Goal: Task Accomplishment & Management: Manage account settings

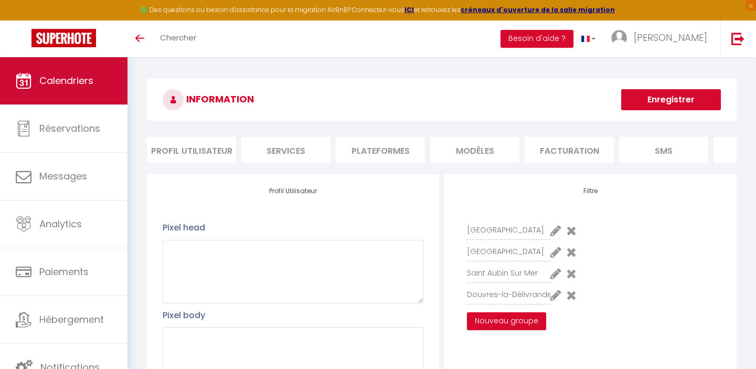
click at [64, 59] on link "Calendriers" at bounding box center [63, 80] width 127 height 47
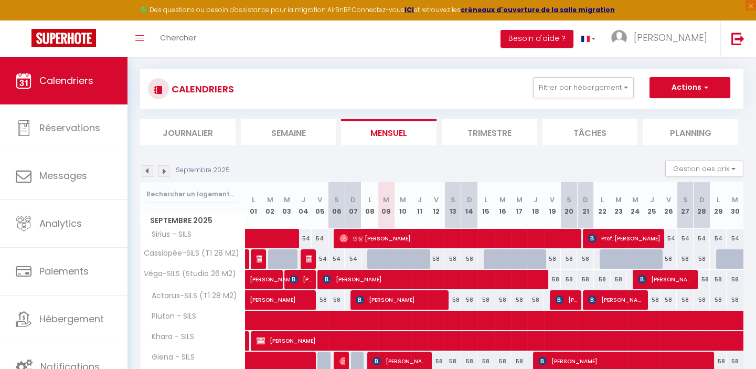
scroll to position [47, 0]
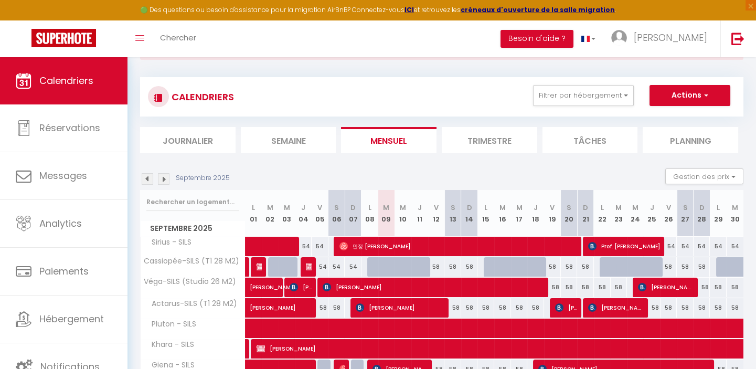
click at [485, 136] on li "Trimestre" at bounding box center [489, 140] width 95 height 26
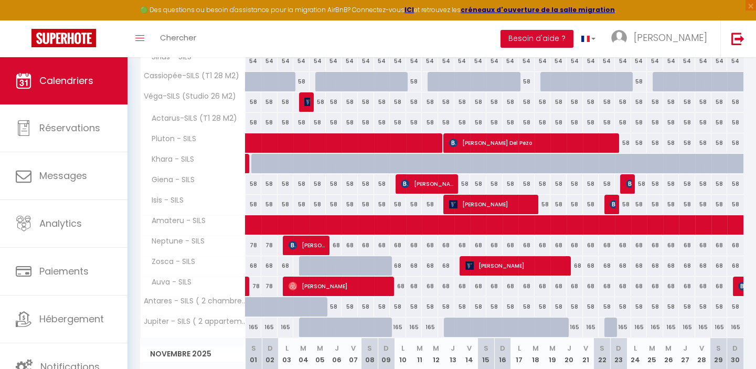
scroll to position [572, 0]
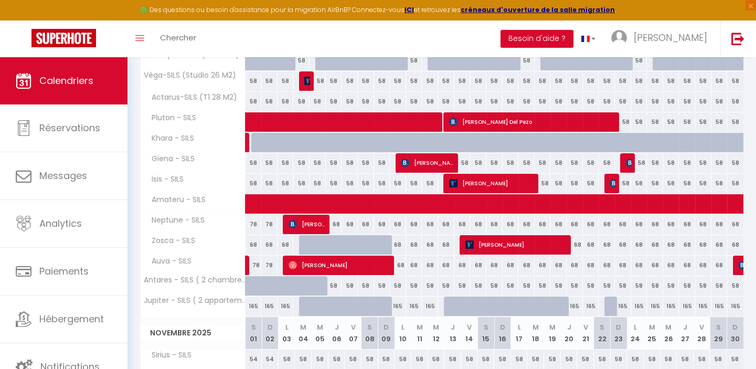
click at [625, 162] on div at bounding box center [628, 163] width 16 height 20
click at [626, 163] on img at bounding box center [630, 162] width 8 height 8
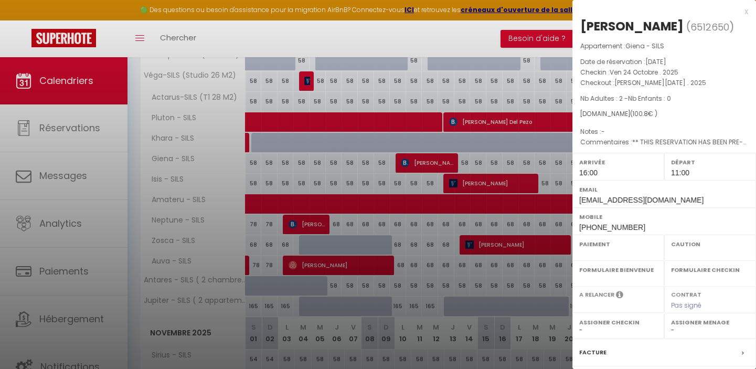
select select "OK"
select select "KO"
select select "1"
select select "0"
select select "1"
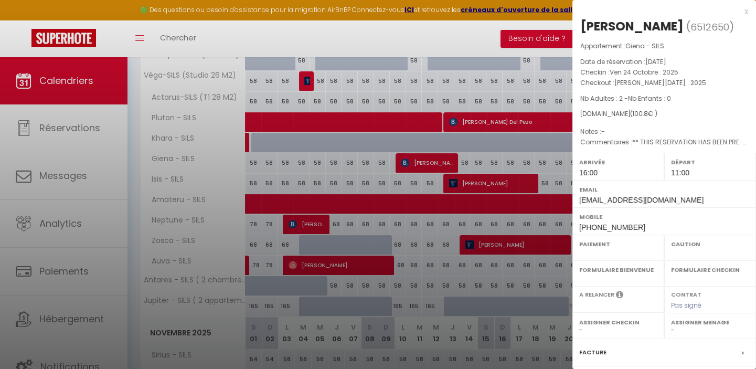
select select
select select "10607"
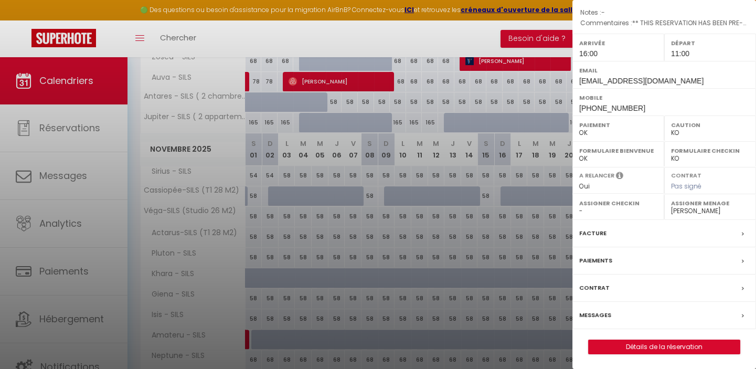
scroll to position [810, 0]
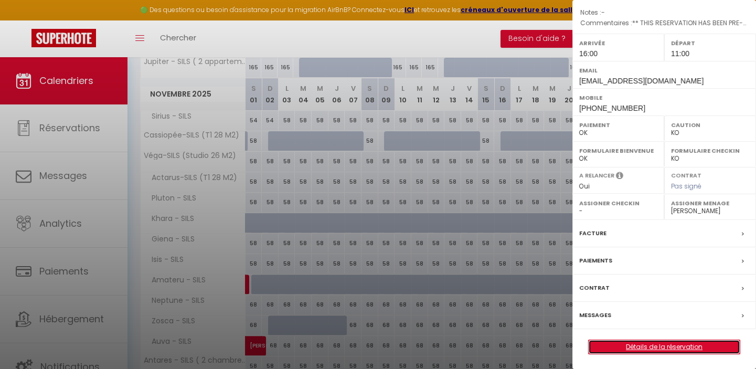
click at [664, 343] on link "Détails de la réservation" at bounding box center [663, 347] width 151 height 14
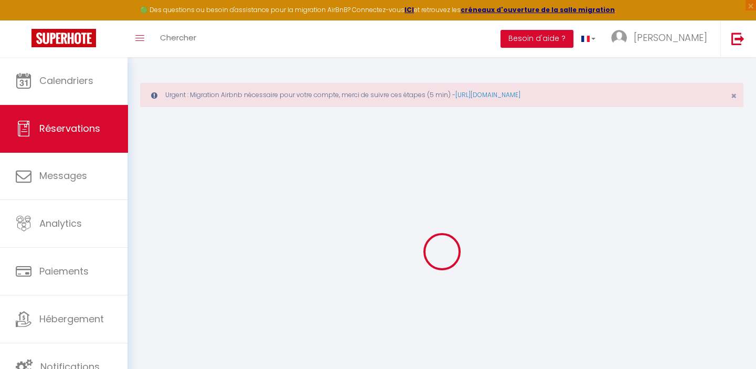
type input "[PERSON_NAME]"
type input "BOUJU"
type input "[EMAIL_ADDRESS][DOMAIN_NAME]"
type input "[PHONE_NUMBER]"
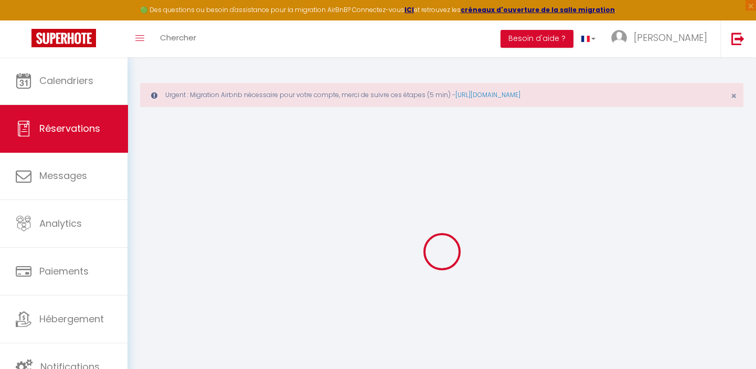
type input "[PHONE_NUMBER]"
select select "FR"
type input "13"
type input "16.86"
type input "1.41"
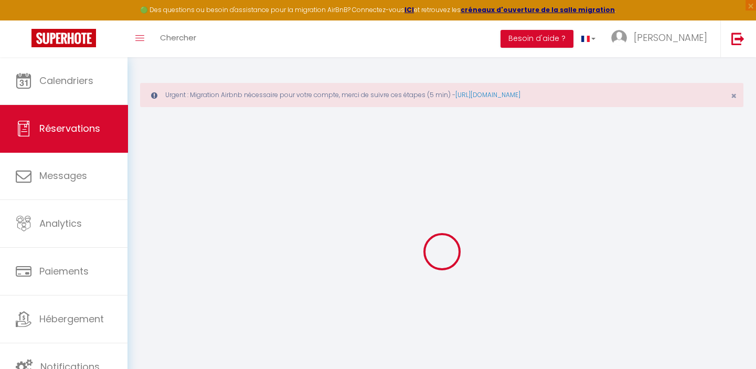
select select "15994"
select select "1"
select select
type input "2"
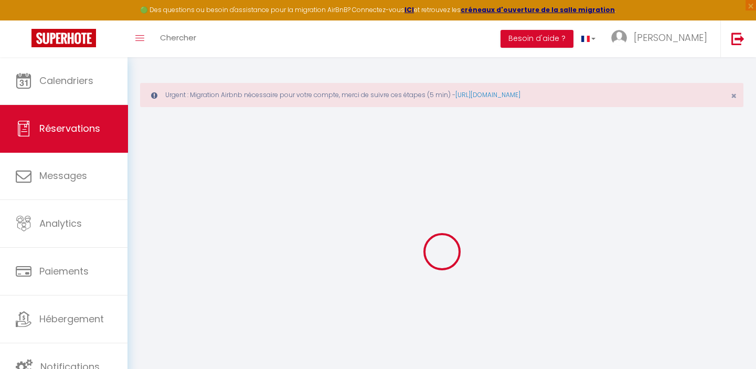
select select "12"
select select
type input "61.2"
checkbox input "false"
type input "0"
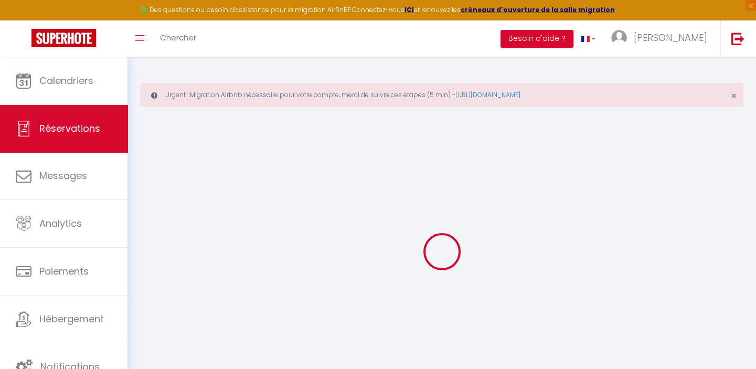
select select "2"
type input "0"
select select
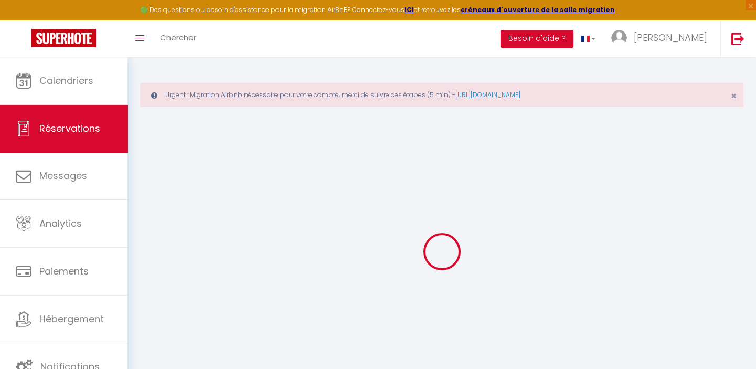
select select
select select "14"
checkbox input "false"
select select
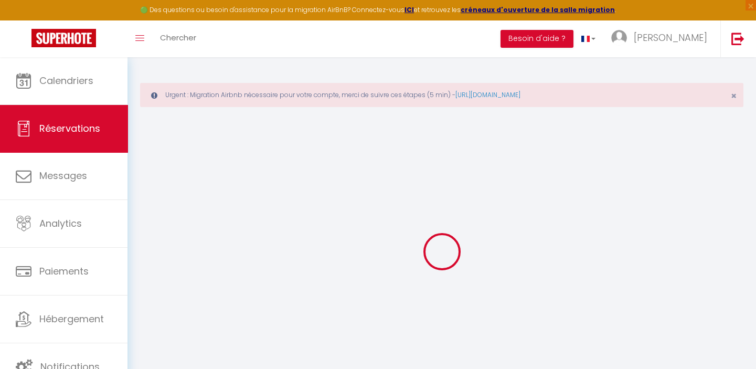
checkbox input "false"
select select
checkbox input "false"
type textarea "** THIS RESERVATION HAS BEEN PRE-PAID ** BOOKING NOTE : Payment charge is EUR 1…"
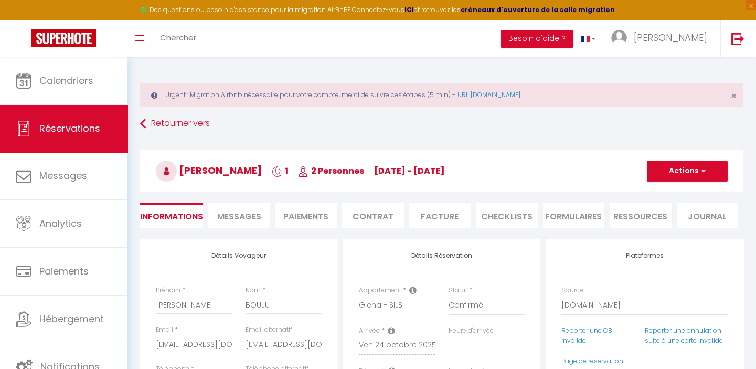
type input "25"
type input "1.6"
select select
checkbox input "false"
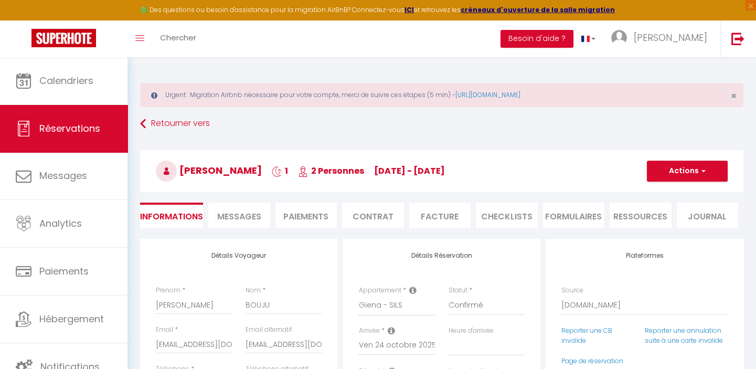
select select "16:00"
select select "11:00"
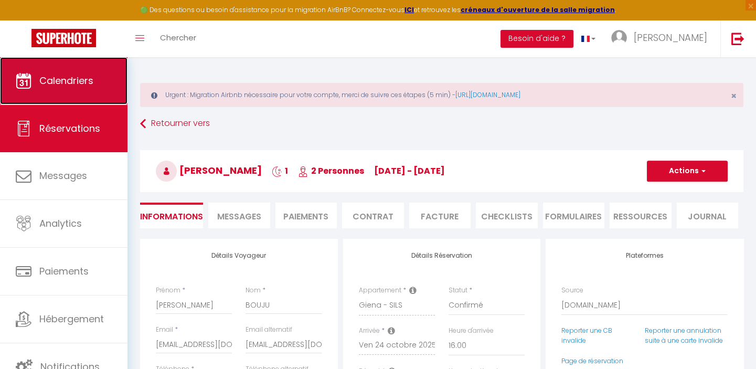
click at [59, 75] on span "Calendriers" at bounding box center [66, 80] width 54 height 13
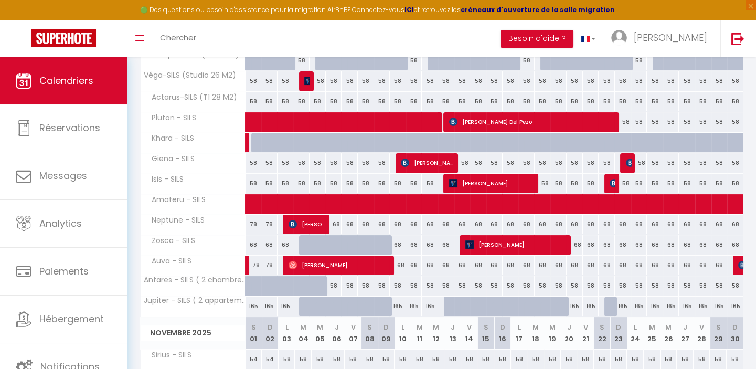
scroll to position [524, 0]
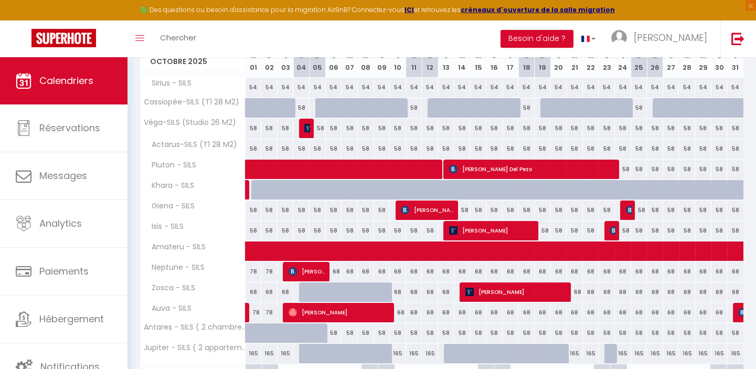
click at [543, 210] on div "58" at bounding box center [542, 209] width 16 height 19
type input "58"
type input "Dim 19 Octobre 2025"
type input "Lun 20 Octobre 2025"
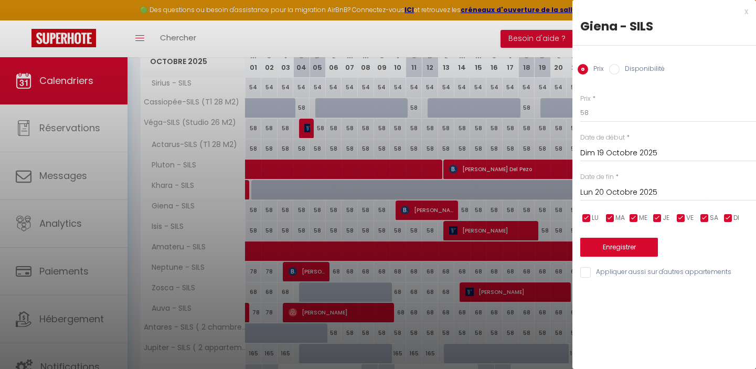
click at [747, 10] on div "x" at bounding box center [660, 11] width 176 height 13
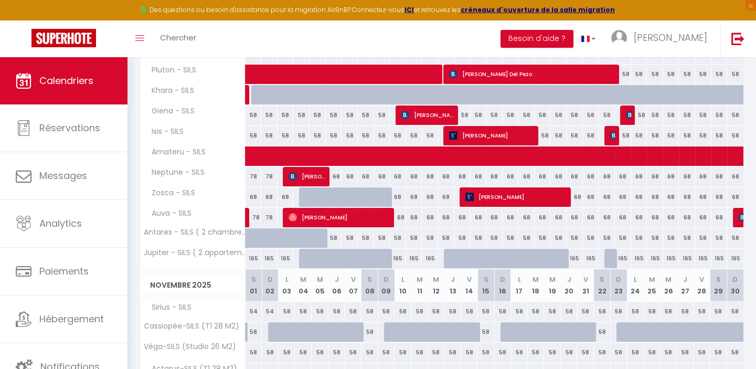
scroll to position [572, 0]
